Goal: Check status

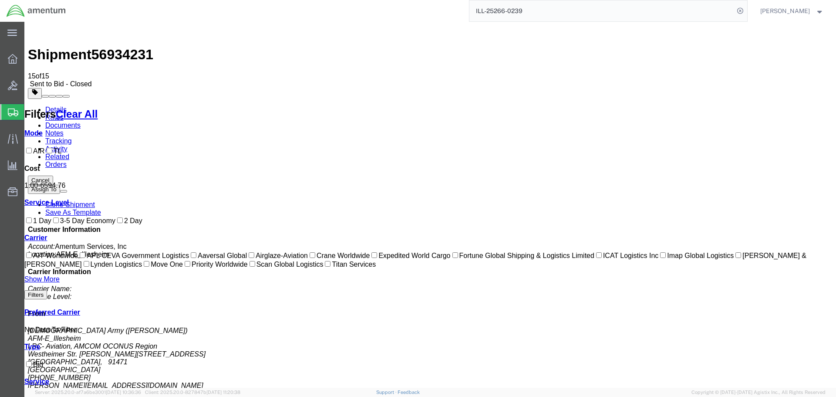
scroll to position [37, 0]
click at [122, 47] on span "56934231" at bounding box center [122, 55] width 62 height 16
copy span "56934231"
click at [746, 14] on icon at bounding box center [740, 11] width 12 height 12
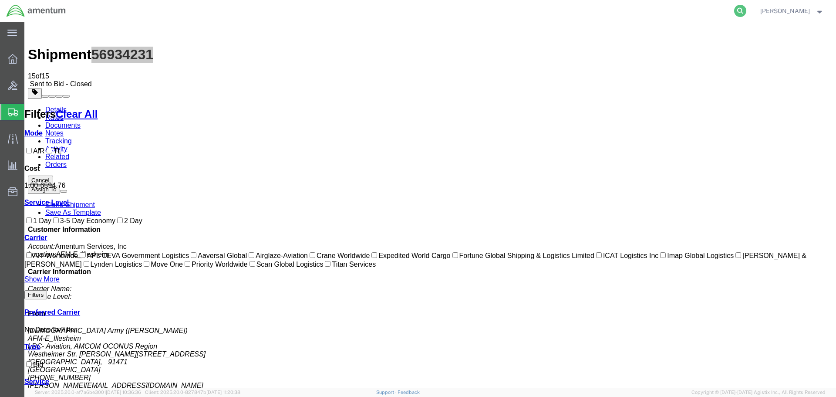
click at [746, 10] on icon at bounding box center [740, 11] width 12 height 12
paste input "56934231"
type input "56934231"
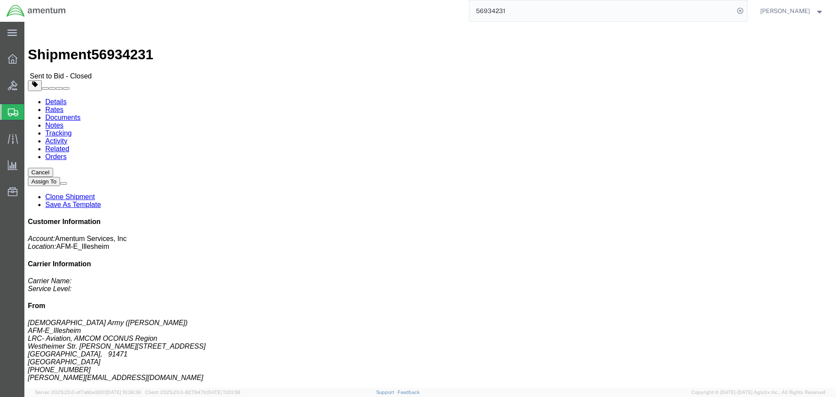
click link "Rates"
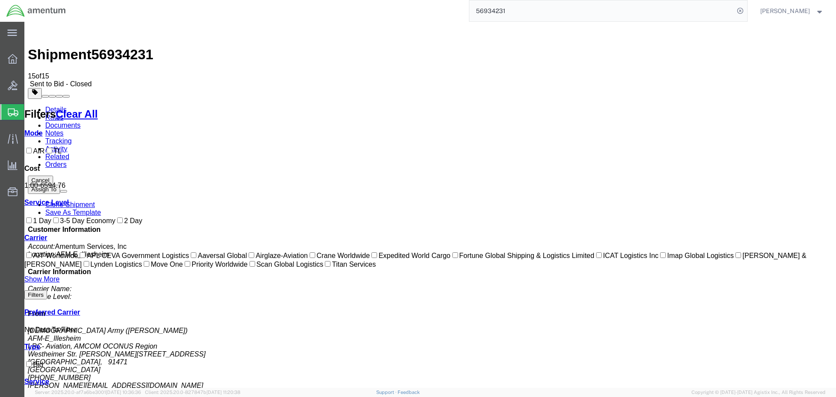
scroll to position [37, 0]
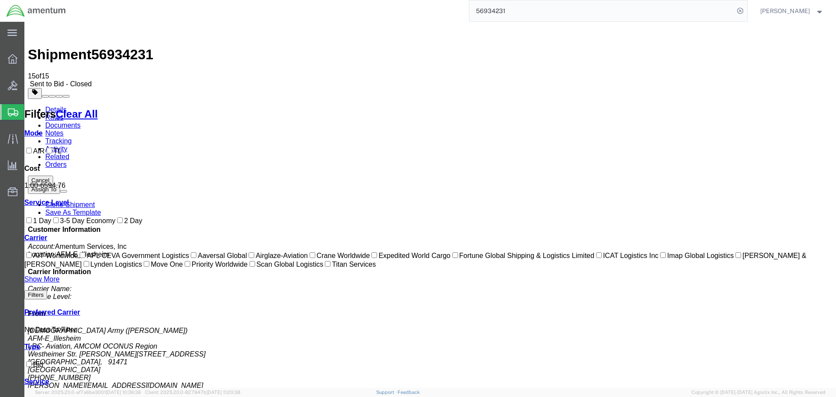
click at [775, 88] on div at bounding box center [430, 93] width 805 height 11
